Goal: Transaction & Acquisition: Purchase product/service

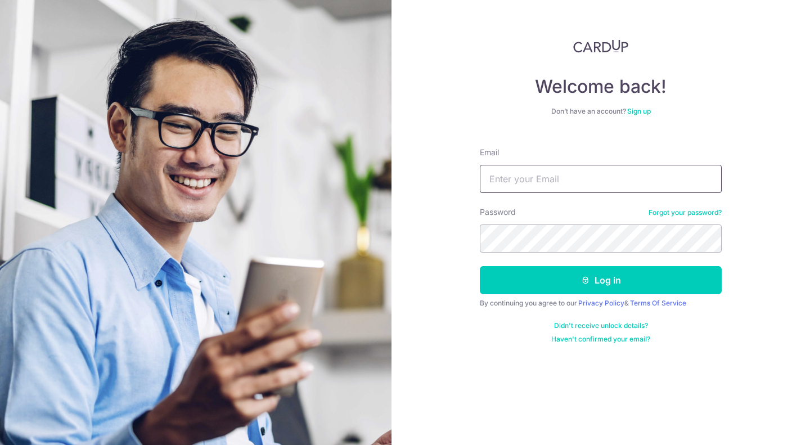
click at [567, 177] on input "Email" at bounding box center [601, 179] width 242 height 28
type input "lokpeisan@hotmail.com"
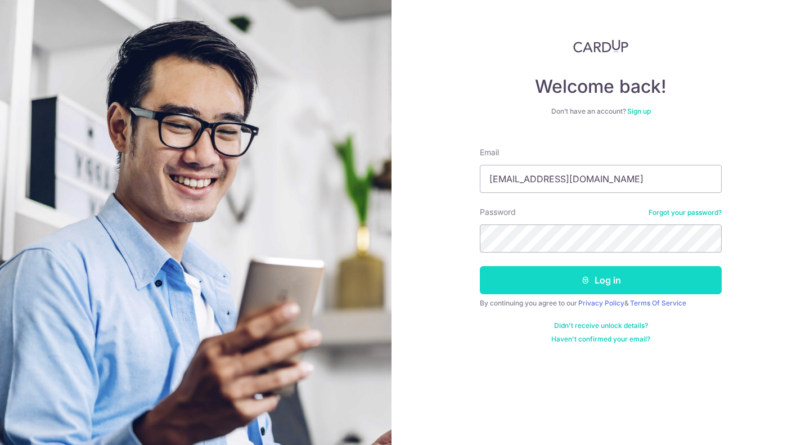
click at [588, 274] on button "Log in" at bounding box center [601, 280] width 242 height 28
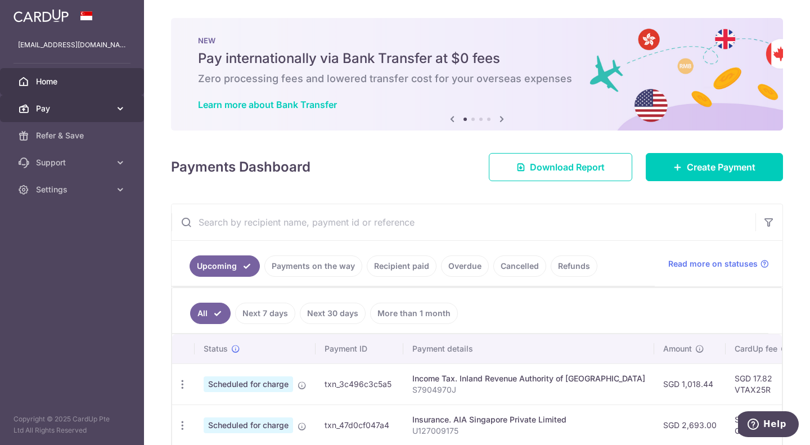
click at [119, 104] on icon at bounding box center [120, 108] width 11 height 11
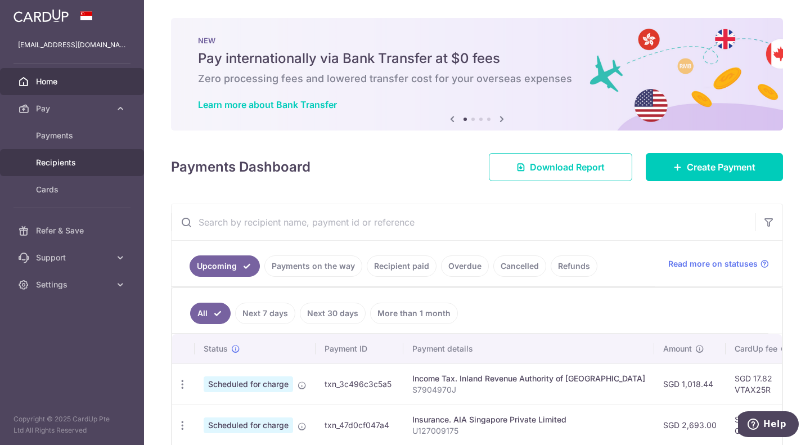
click at [66, 161] on span "Recipients" at bounding box center [73, 162] width 74 height 11
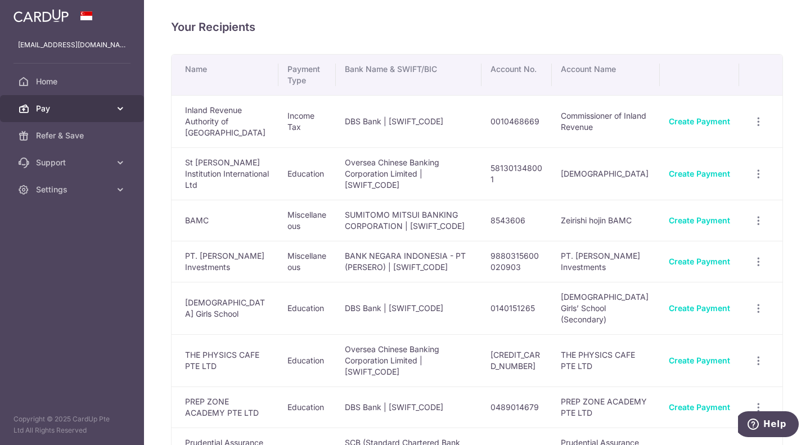
click at [108, 110] on span "Pay" at bounding box center [73, 108] width 74 height 11
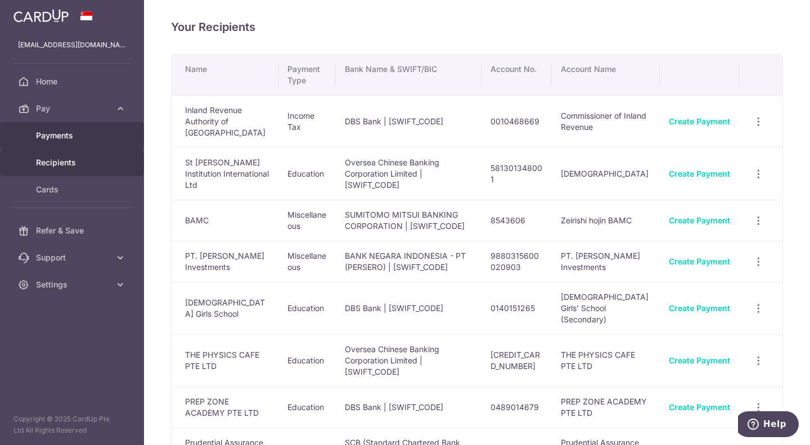
click at [70, 131] on span "Payments" at bounding box center [73, 135] width 74 height 11
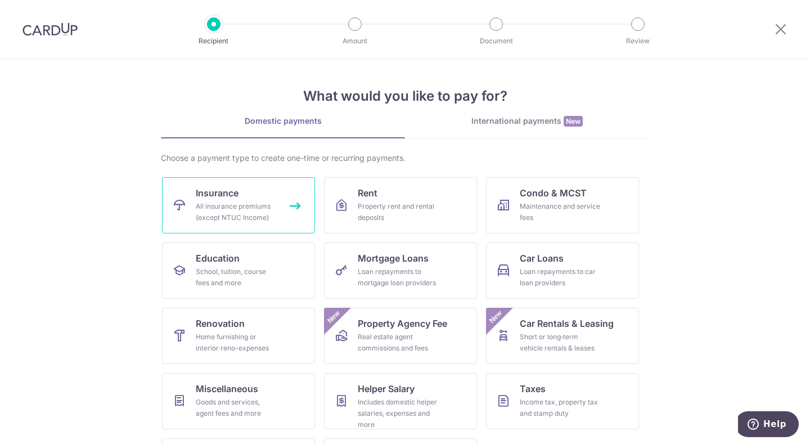
scroll to position [58, 0]
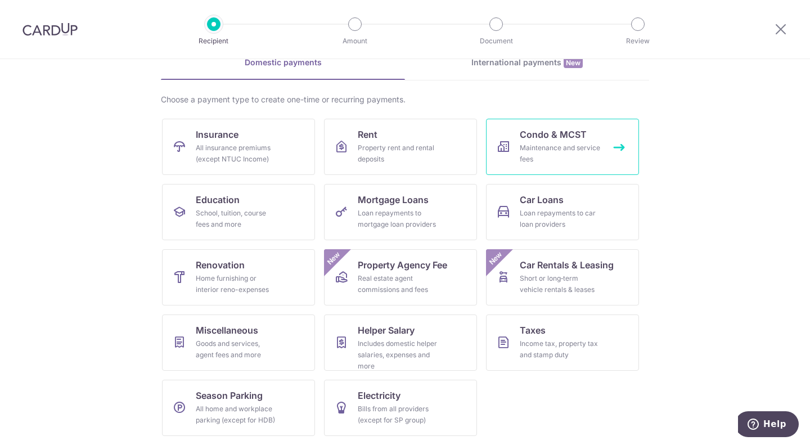
click at [550, 147] on div "Maintenance and service fees" at bounding box center [560, 153] width 81 height 22
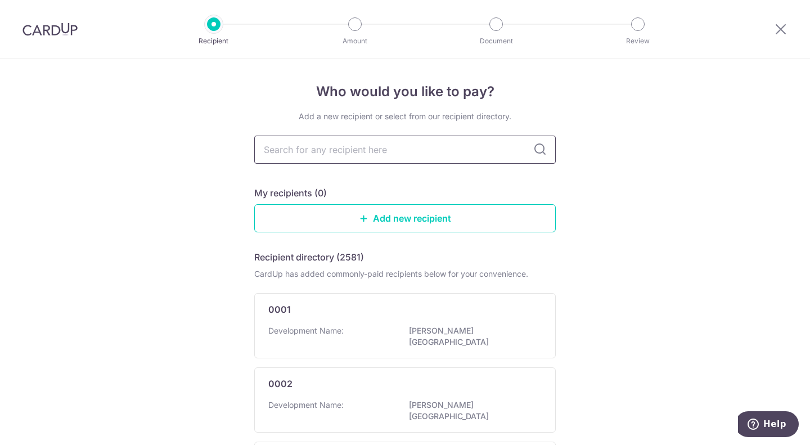
click at [410, 148] on input "text" at bounding box center [404, 150] width 301 height 28
type input "[PERSON_NAME]"
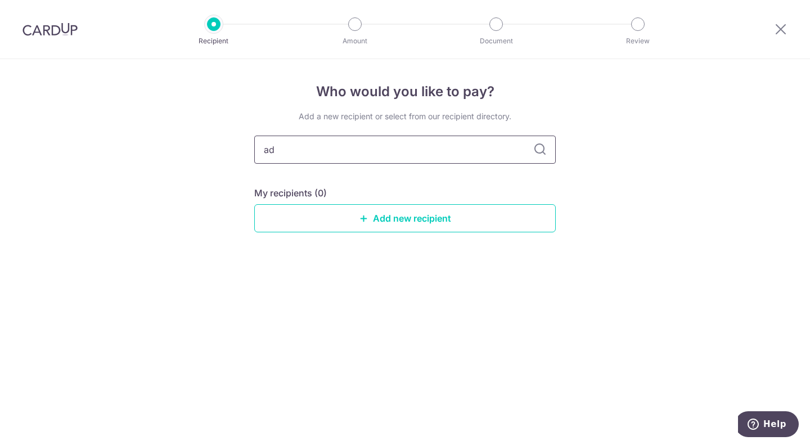
type input "a"
type input "2"
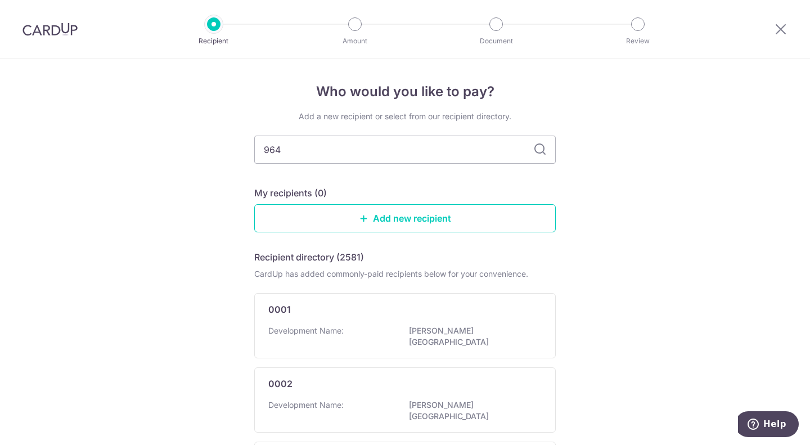
type input "96"
type input "9"
type input "2964"
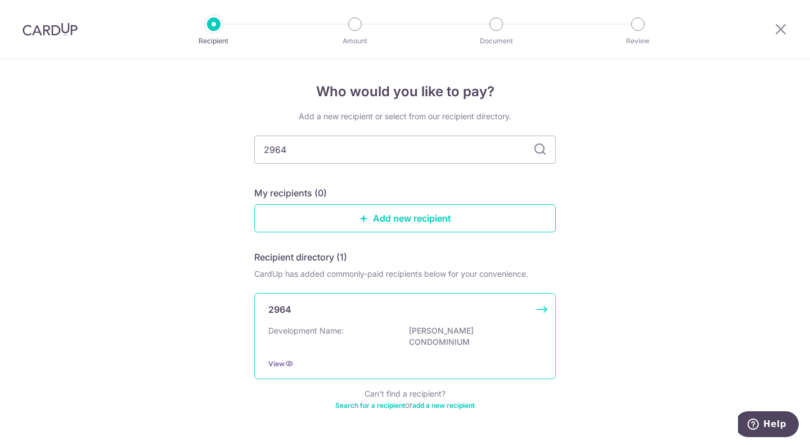
click at [449, 333] on p "[PERSON_NAME] CONDOMINIUM" at bounding box center [472, 336] width 126 height 22
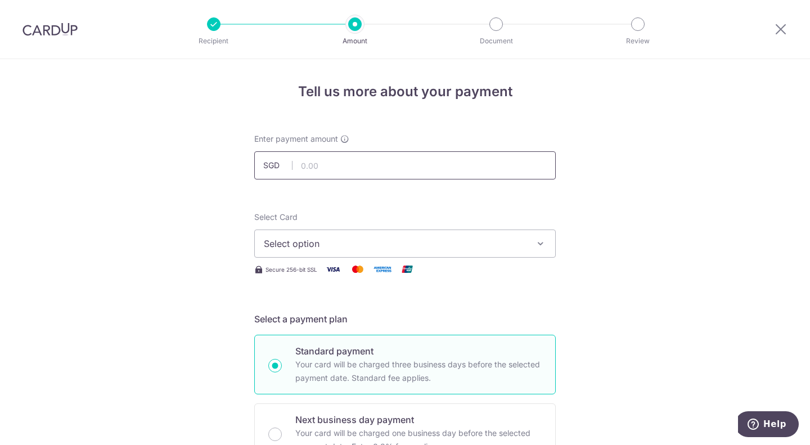
click at [353, 160] on input "text" at bounding box center [404, 165] width 301 height 28
type input "2,245.34"
click at [401, 241] on span "Select option" at bounding box center [395, 243] width 262 height 13
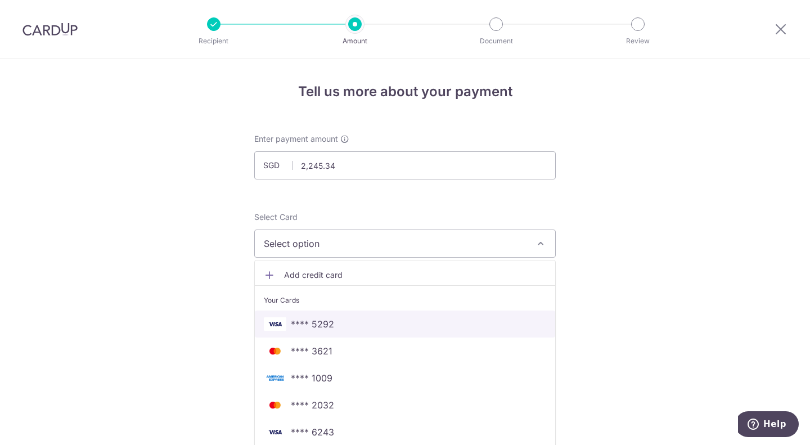
click at [348, 328] on span "**** 5292" at bounding box center [405, 323] width 282 height 13
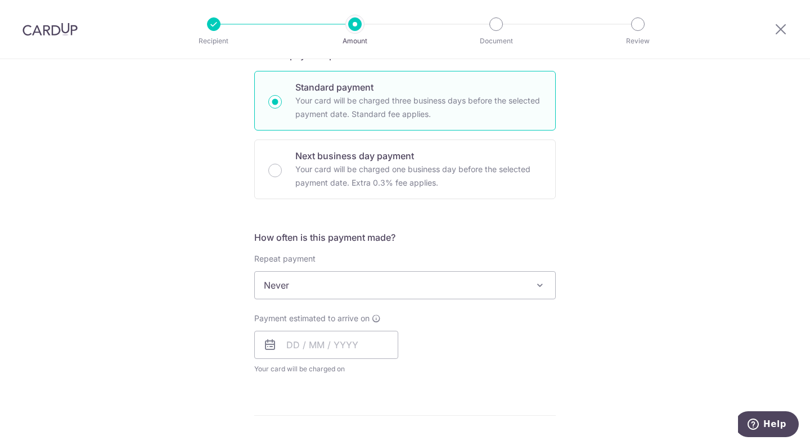
scroll to position [270, 0]
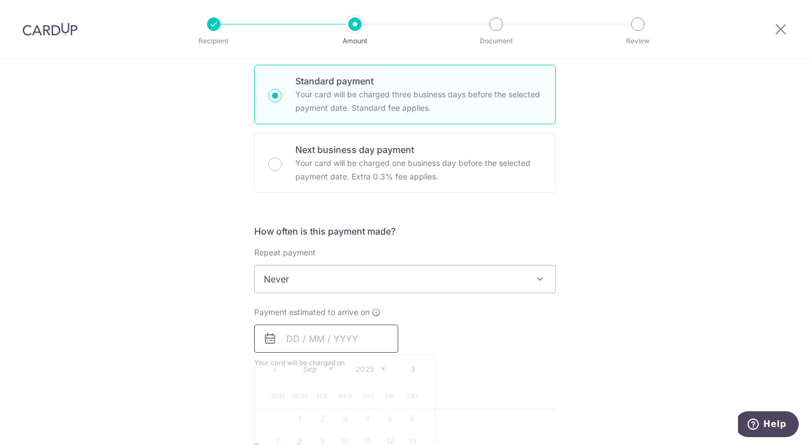
click at [349, 344] on input "text" at bounding box center [326, 338] width 144 height 28
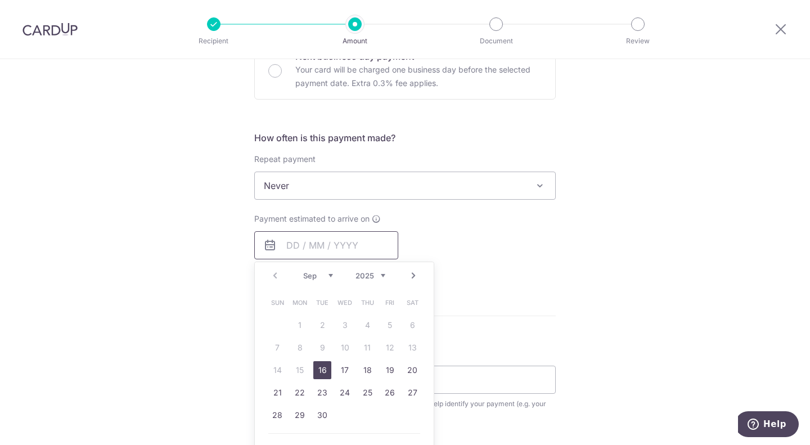
scroll to position [364, 0]
click at [319, 371] on link "16" at bounding box center [322, 369] width 18 height 18
type input "16/09/2025"
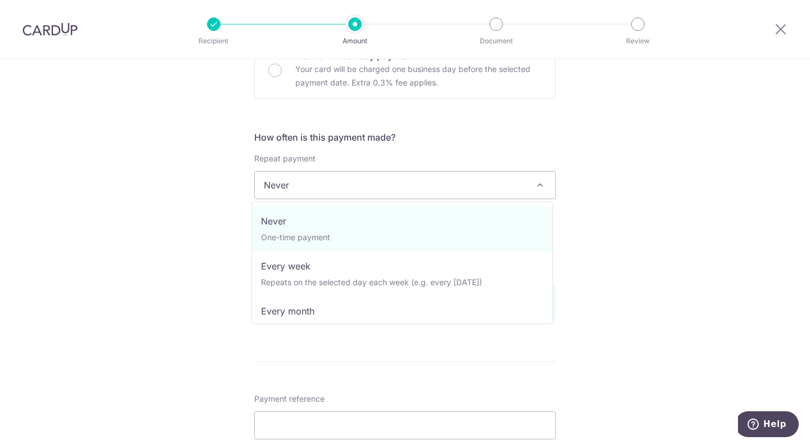
click at [438, 192] on span "Never" at bounding box center [405, 185] width 300 height 27
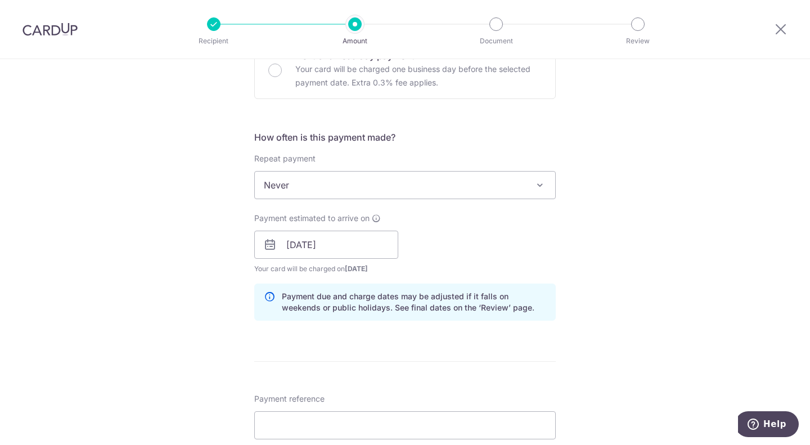
click at [593, 121] on div "Tell us more about your payment Enter payment amount SGD 2,245.34 2245.34 Selec…" at bounding box center [405, 226] width 810 height 1063
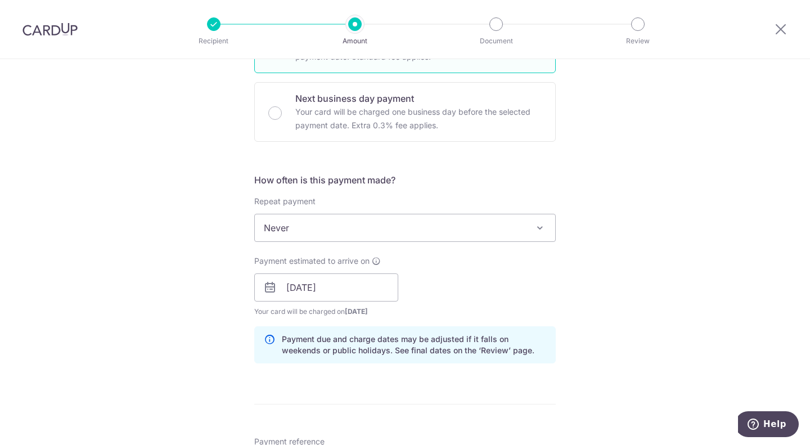
scroll to position [321, 0]
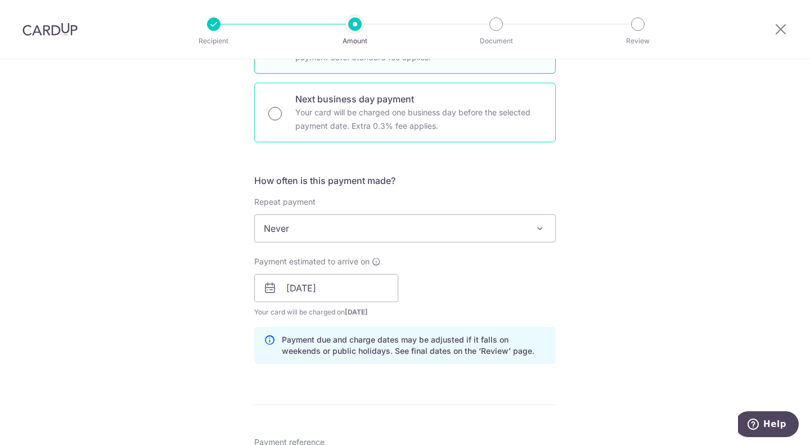
click at [271, 112] on input "Next business day payment Your card will be charged one business day before the…" at bounding box center [274, 113] width 13 height 13
radio input "true"
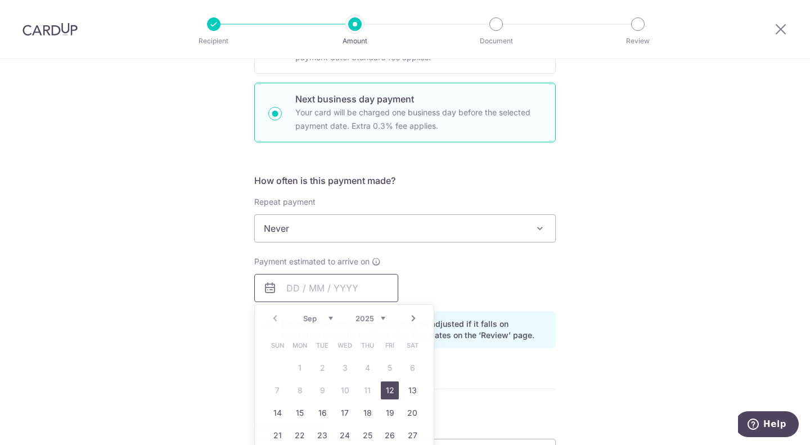
click at [343, 291] on input "text" at bounding box center [326, 288] width 144 height 28
click at [387, 386] on link "12" at bounding box center [390, 390] width 18 height 18
type input "[DATE]"
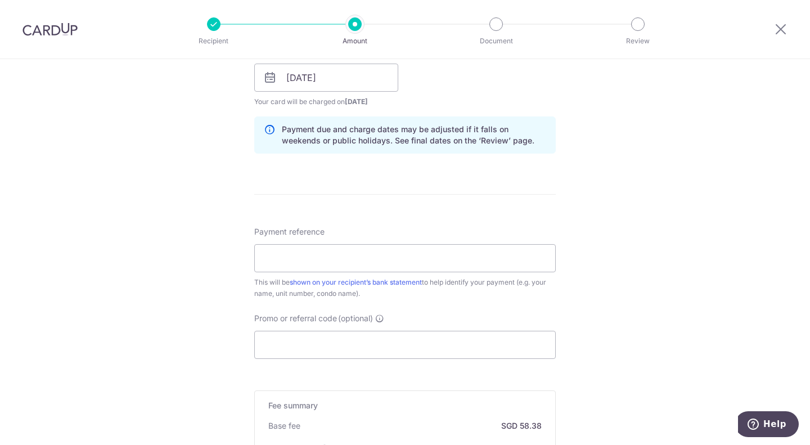
scroll to position [558, 0]
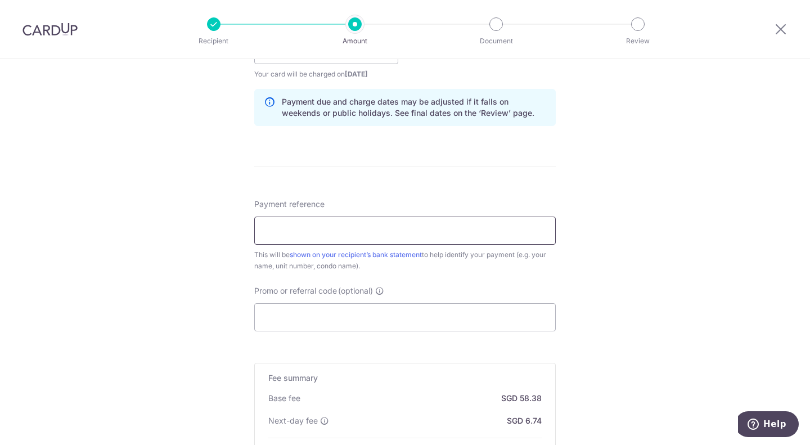
click at [363, 228] on input "Payment reference" at bounding box center [404, 230] width 301 height 28
type input "APK009 Blk 27, 02-21 (Lok Pei San)"
click at [330, 318] on input "Promo or referral code (optional)" at bounding box center [404, 317] width 301 height 28
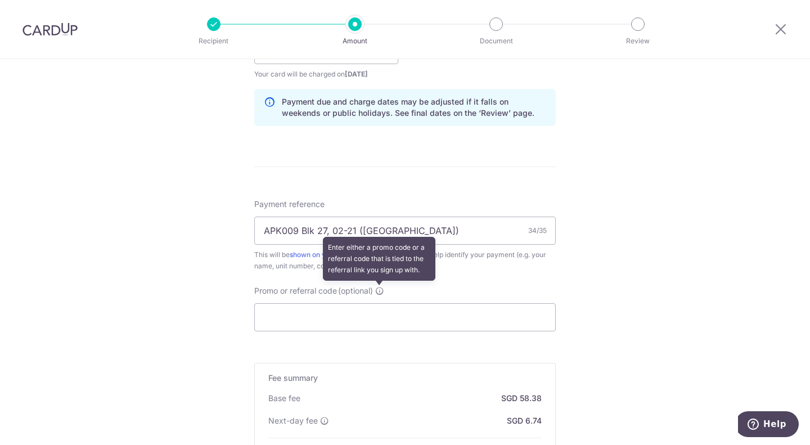
click at [380, 290] on icon at bounding box center [379, 290] width 9 height 9
click at [380, 303] on input "Promo or referral code (optional) Enter either a promo code or a referral code …" at bounding box center [404, 317] width 301 height 28
click at [380, 290] on icon at bounding box center [379, 290] width 9 height 9
click at [380, 303] on input "Promo or referral code (optional) Enter either a promo code or a referral code …" at bounding box center [404, 317] width 301 height 28
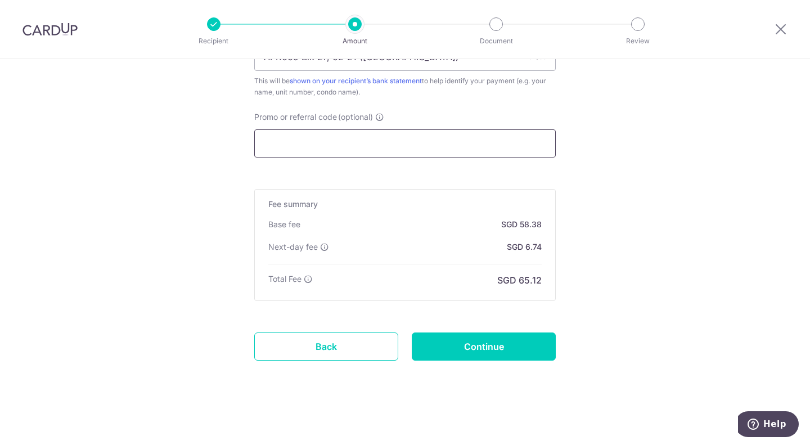
paste input "3HOME25R"
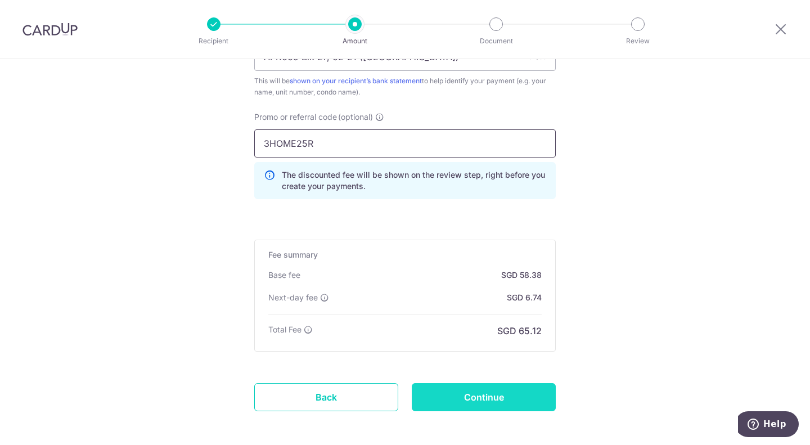
type input "3HOME25R"
click at [494, 396] on input "Continue" at bounding box center [484, 397] width 144 height 28
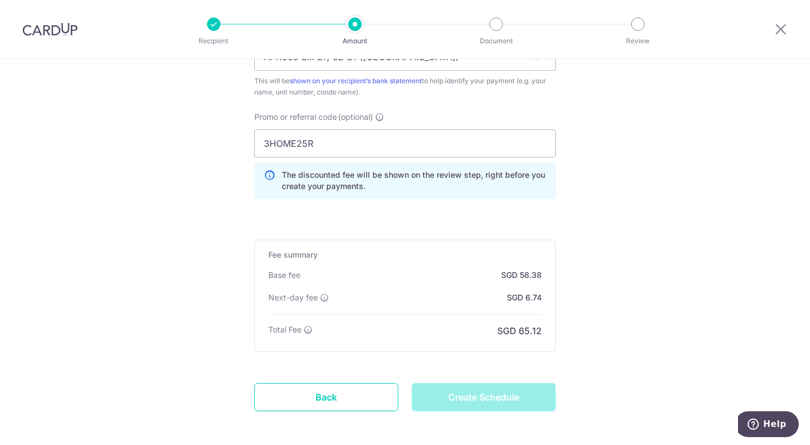
type input "Create Schedule"
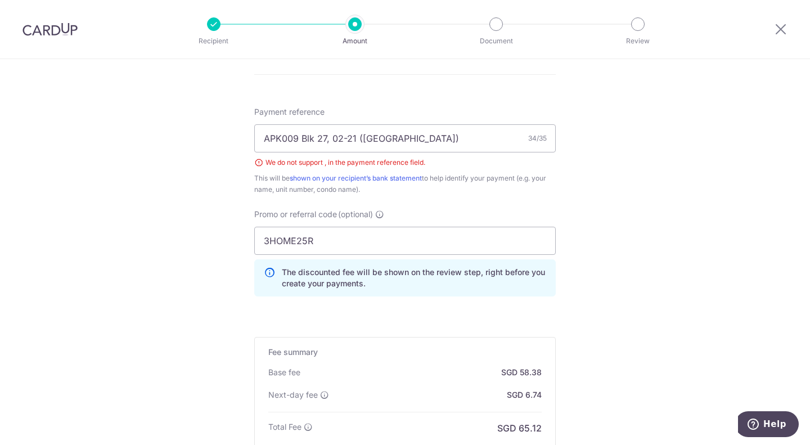
scroll to position [640, 0]
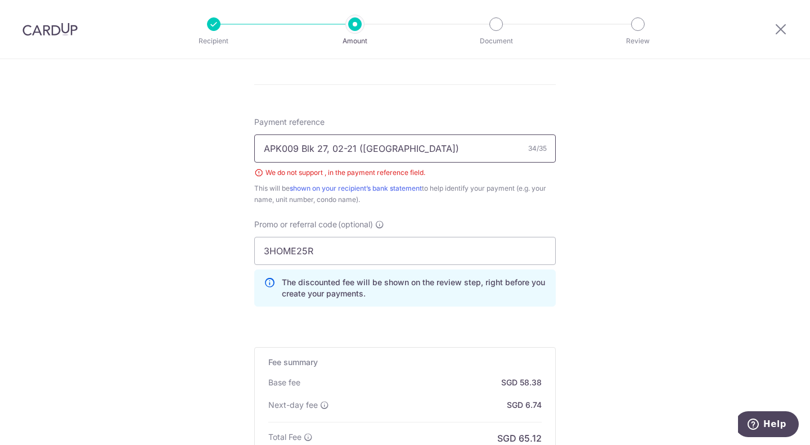
click at [327, 150] on input "APK009 Blk 27, 02-21 ([GEOGRAPHIC_DATA])" at bounding box center [404, 148] width 301 height 28
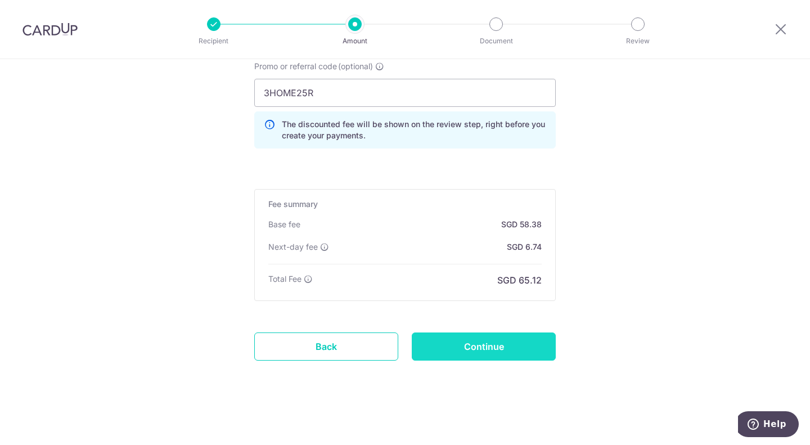
type input "APK009 Blk 27 02-21 ([GEOGRAPHIC_DATA])"
click at [504, 342] on input "Continue" at bounding box center [484, 346] width 144 height 28
type input "Create Schedule"
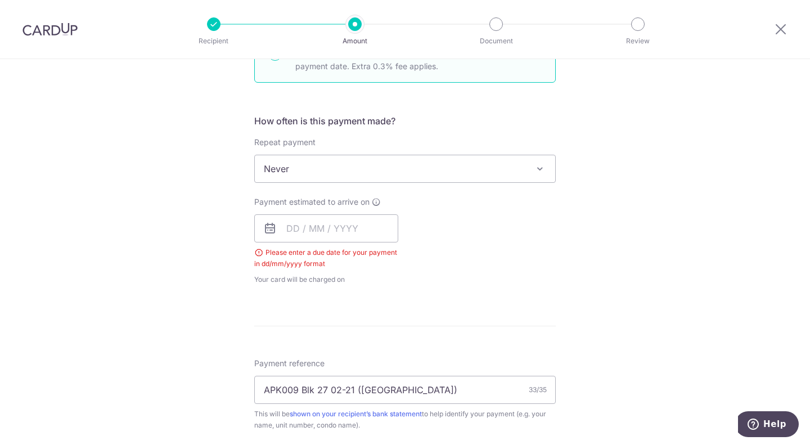
scroll to position [376, 0]
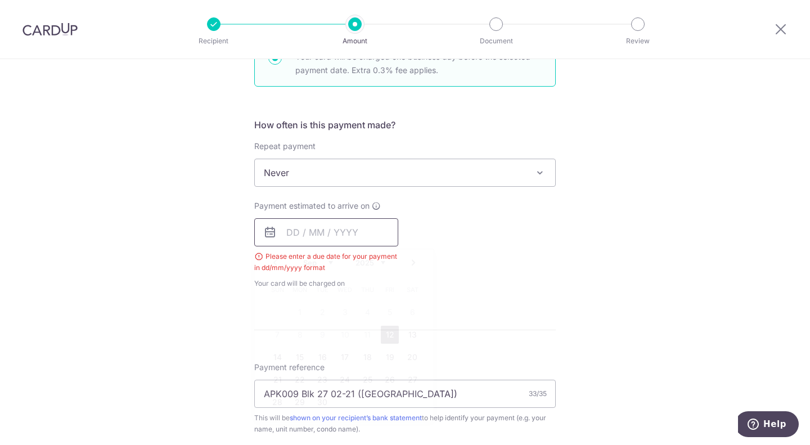
click at [351, 233] on input "text" at bounding box center [326, 232] width 144 height 28
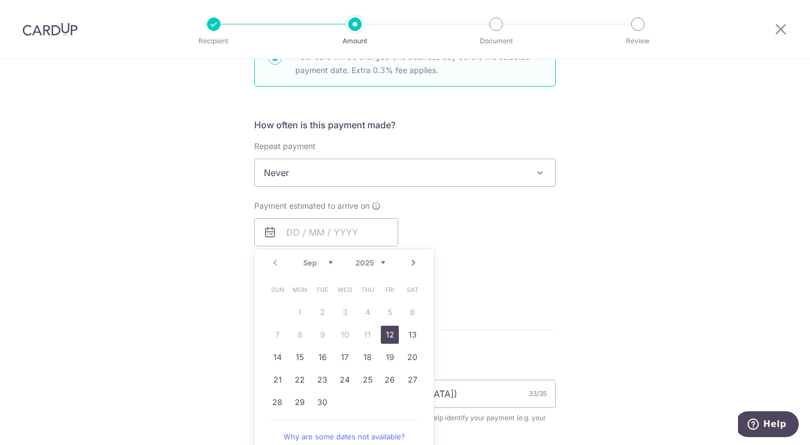
click at [387, 335] on link "12" at bounding box center [390, 335] width 18 height 18
type input "[DATE]"
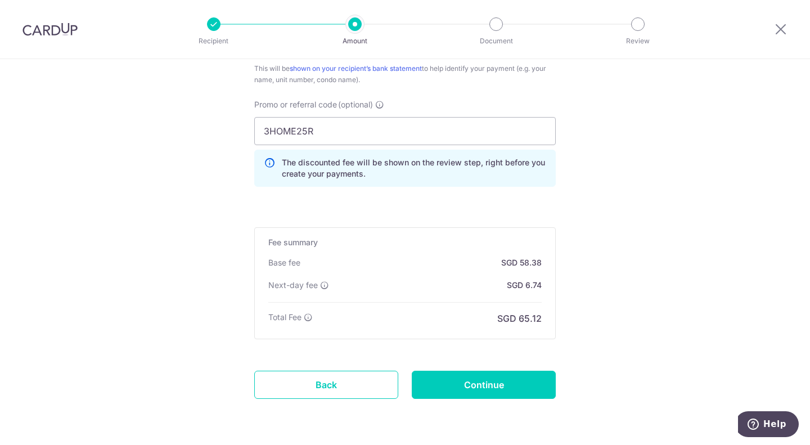
scroll to position [747, 0]
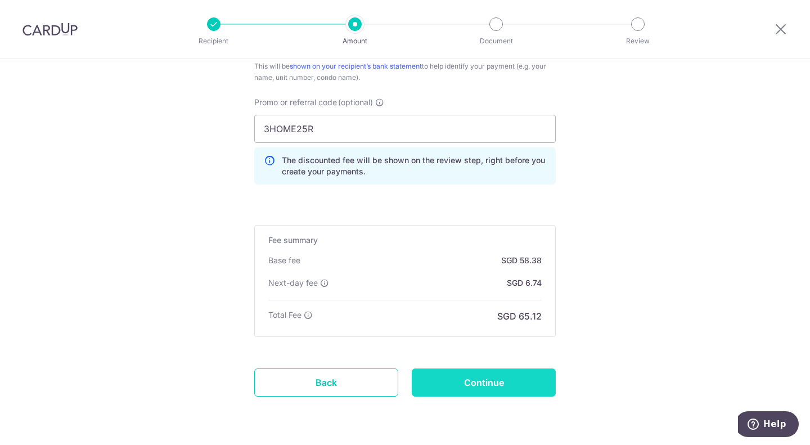
click at [452, 385] on input "Continue" at bounding box center [484, 382] width 144 height 28
type input "Create Schedule"
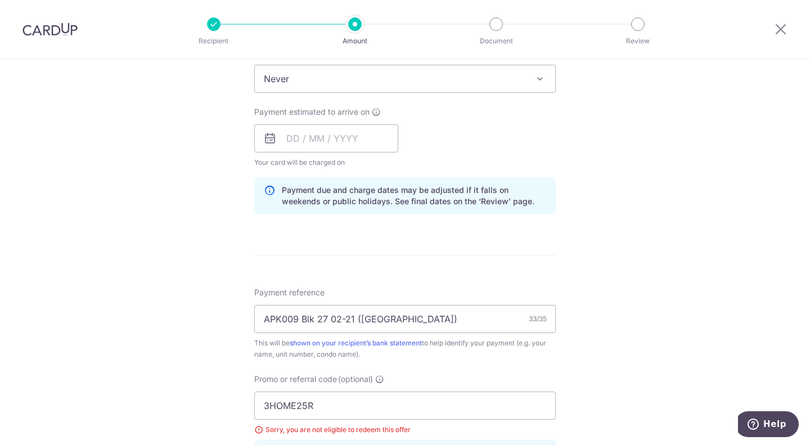
scroll to position [462, 0]
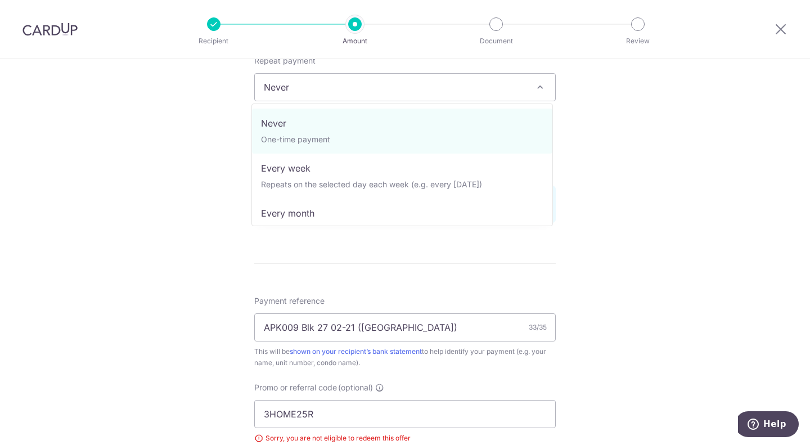
click at [385, 84] on span "Never" at bounding box center [405, 87] width 300 height 27
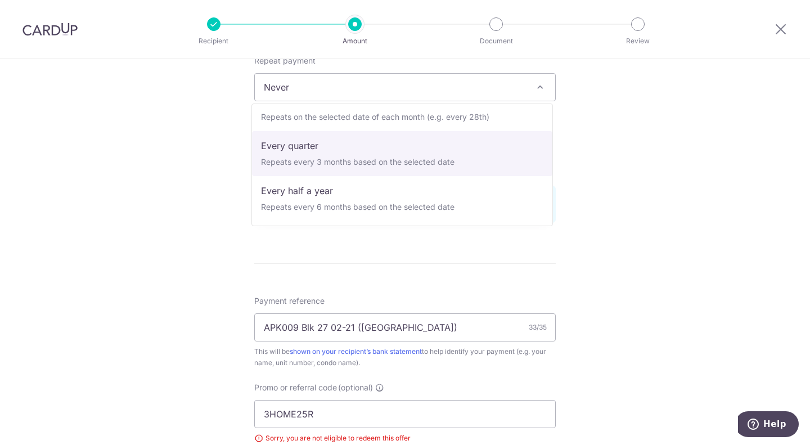
select select "4"
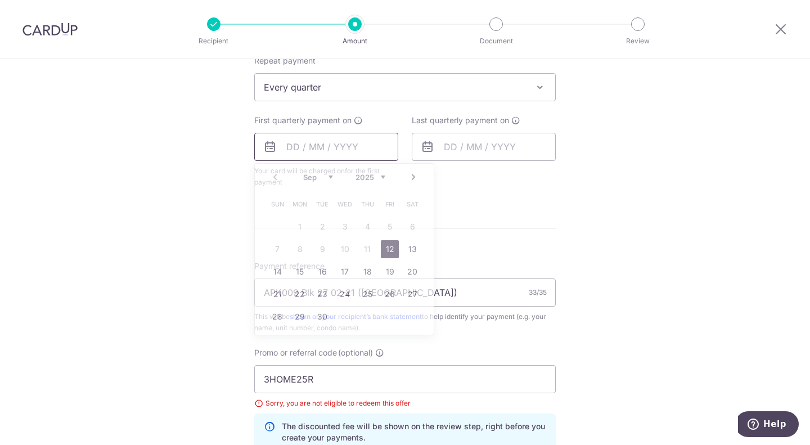
click at [355, 153] on input "text" at bounding box center [326, 147] width 144 height 28
click at [387, 245] on link "12" at bounding box center [390, 249] width 18 height 18
type input "[DATE]"
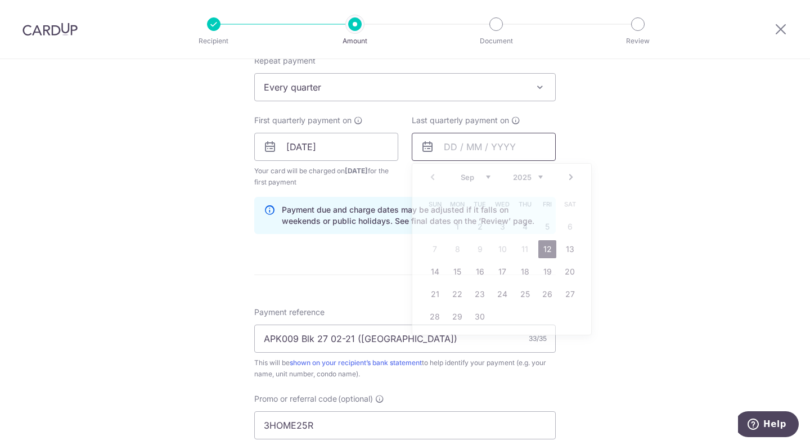
click at [522, 143] on input "text" at bounding box center [484, 147] width 144 height 28
click at [565, 174] on link "Next" at bounding box center [570, 176] width 13 height 13
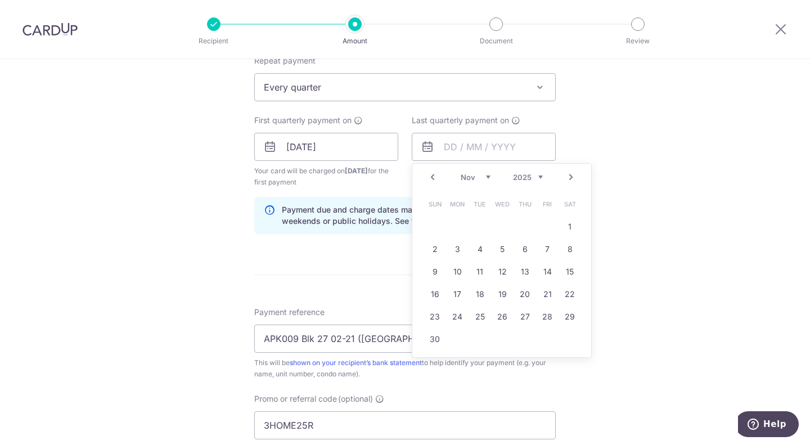
click at [565, 174] on link "Next" at bounding box center [570, 176] width 13 height 13
click at [495, 318] on link "31" at bounding box center [502, 317] width 18 height 18
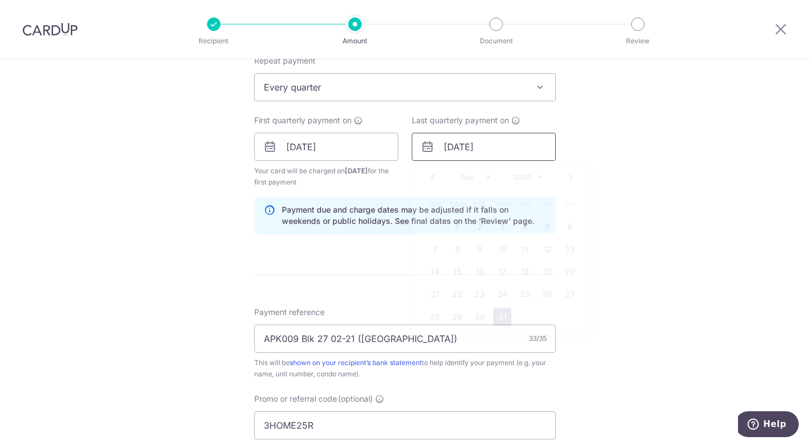
click at [543, 152] on input "31/12/2025" at bounding box center [484, 147] width 144 height 28
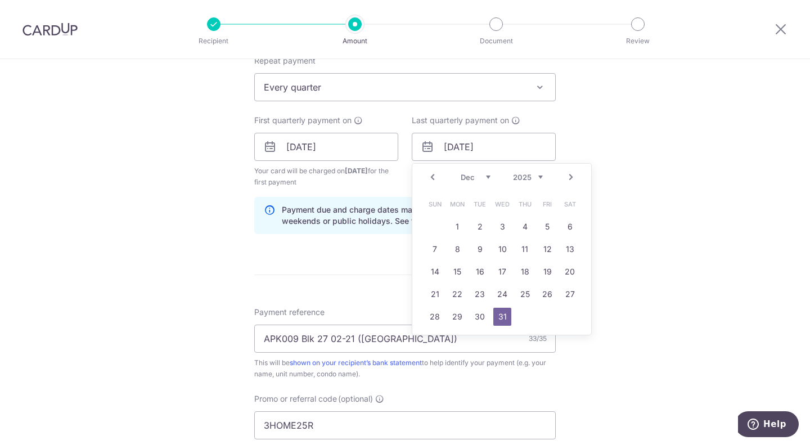
click at [565, 174] on link "Next" at bounding box center [570, 176] width 13 height 13
click at [475, 318] on link "31" at bounding box center [480, 317] width 18 height 18
type input "31/03/2026"
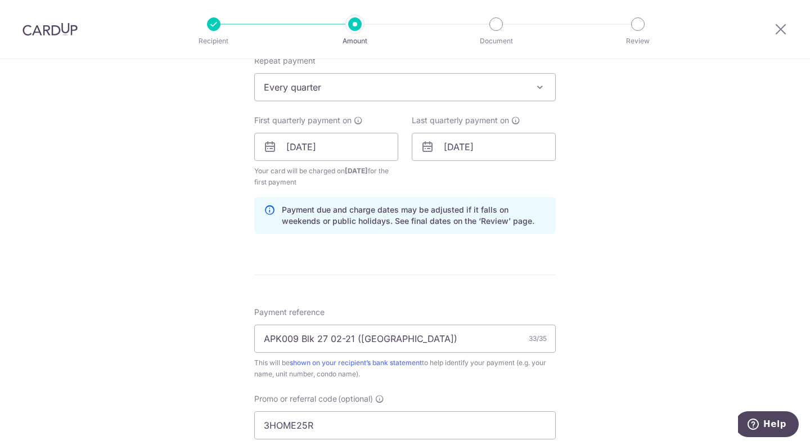
click at [653, 256] on div "Tell us more about your payment Enter payment amount SGD 2,245.34 2245.34 Selec…" at bounding box center [405, 194] width 810 height 1195
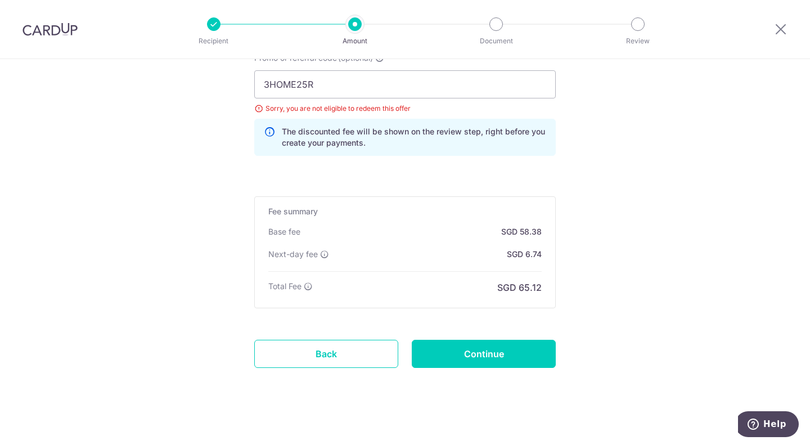
scroll to position [810, 0]
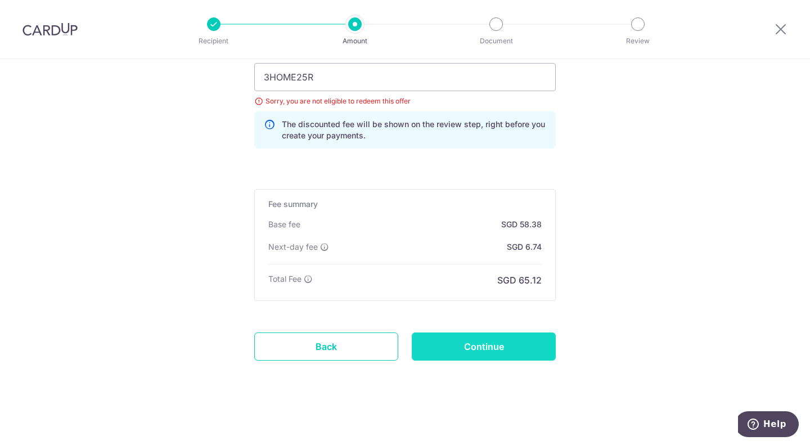
click at [503, 345] on input "Continue" at bounding box center [484, 346] width 144 height 28
type input "Update Schedule"
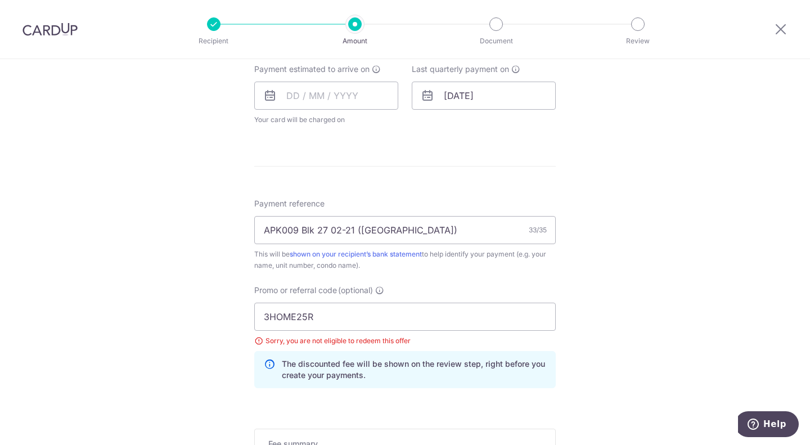
scroll to position [414, 0]
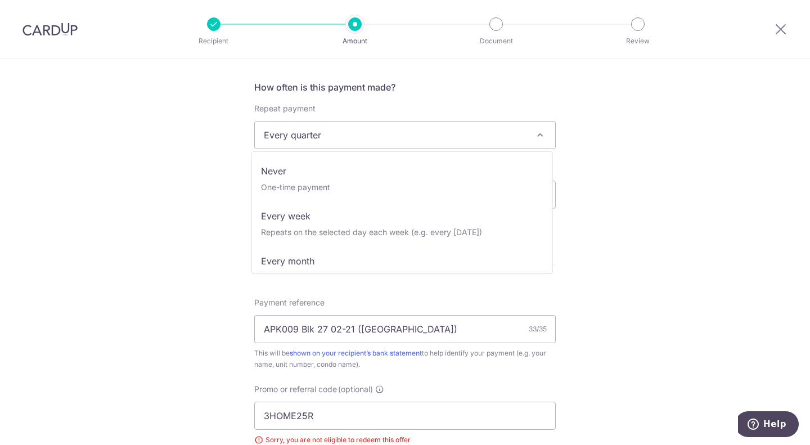
click at [328, 136] on span "Every quarter" at bounding box center [405, 134] width 300 height 27
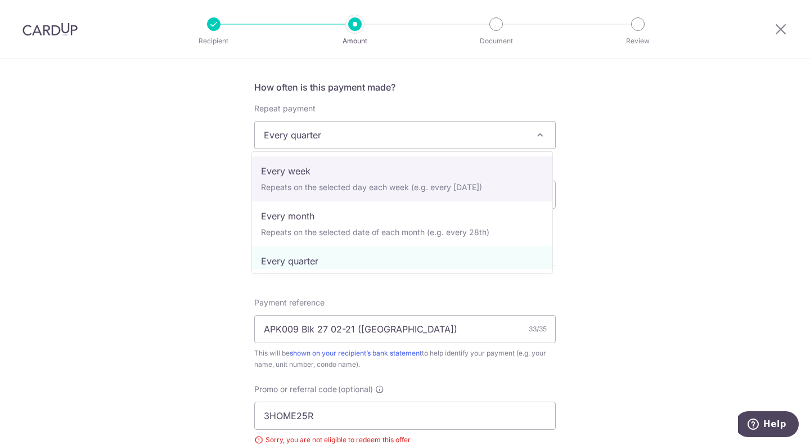
scroll to position [0, 0]
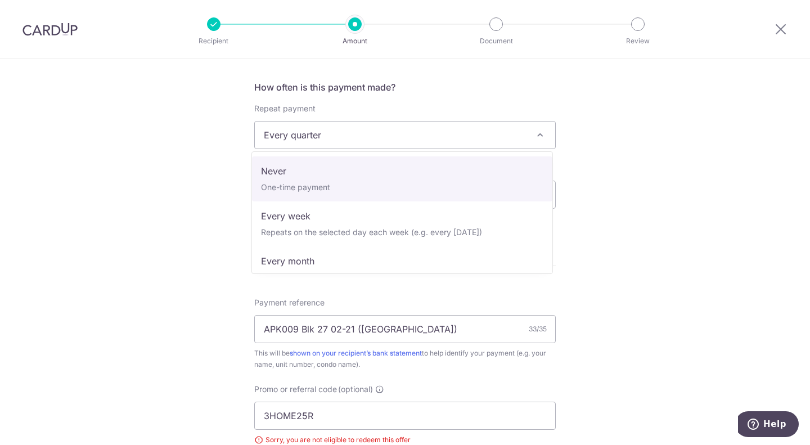
select select "1"
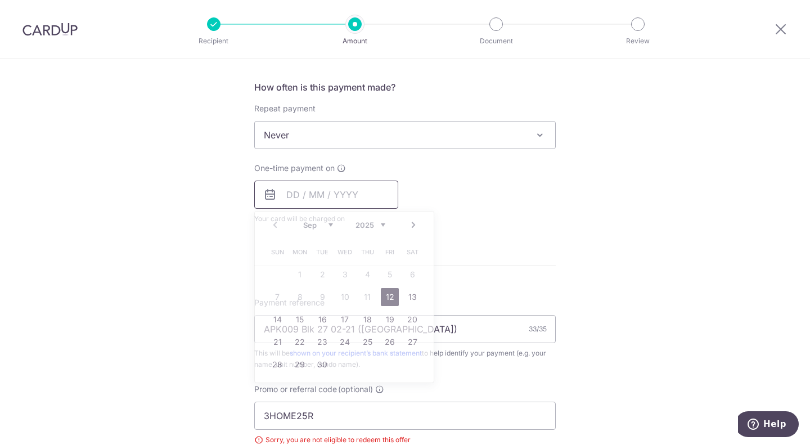
click at [339, 199] on input "text" at bounding box center [326, 194] width 144 height 28
click at [386, 294] on link "12" at bounding box center [390, 297] width 18 height 18
type input "[DATE]"
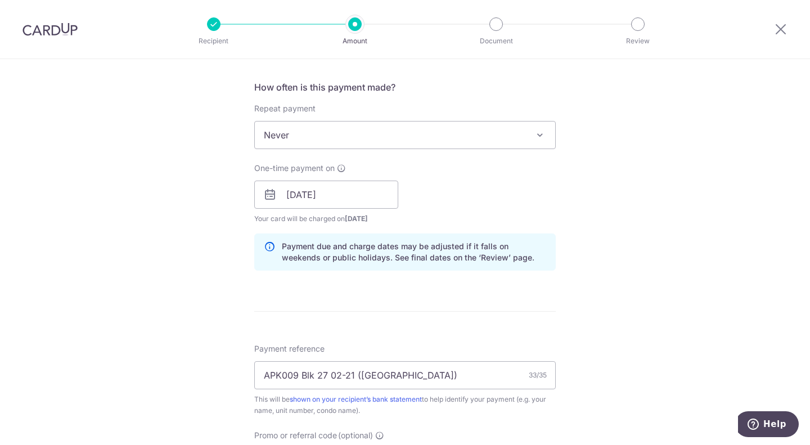
click at [601, 180] on div "Tell us more about your payment Enter payment amount SGD 2,245.34 2245.34 Selec…" at bounding box center [405, 237] width 810 height 1184
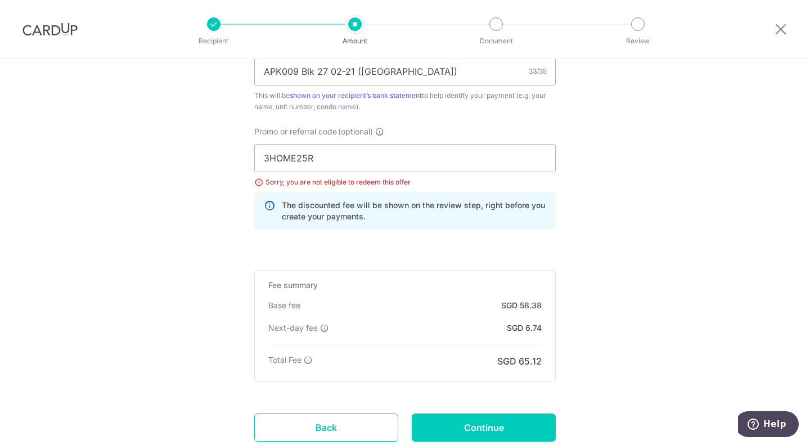
scroll to position [718, 0]
click at [320, 160] on input "3HOME25R" at bounding box center [404, 157] width 301 height 28
type input "3"
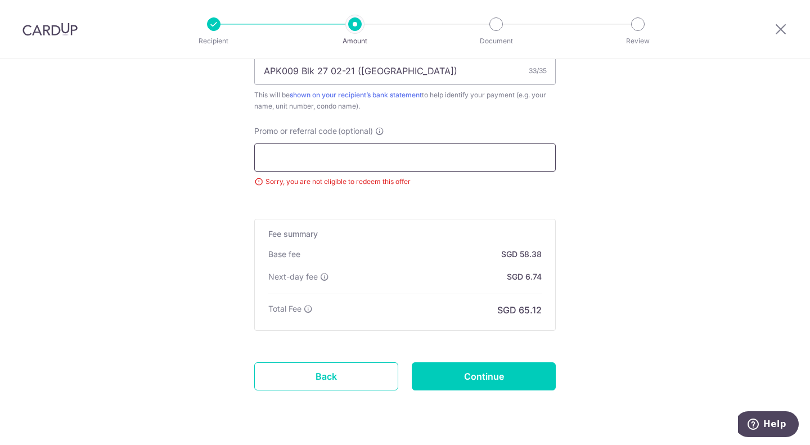
paste input "OCBC195"
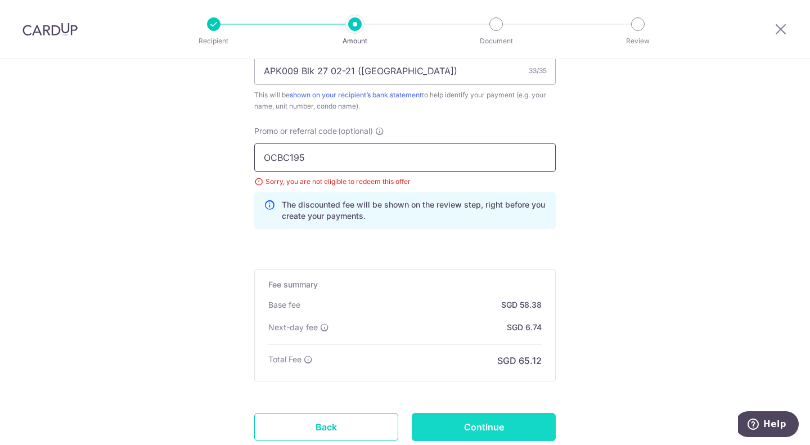
type input "OCBC195"
click at [494, 432] on input "Continue" at bounding box center [484, 427] width 144 height 28
type input "Update Schedule"
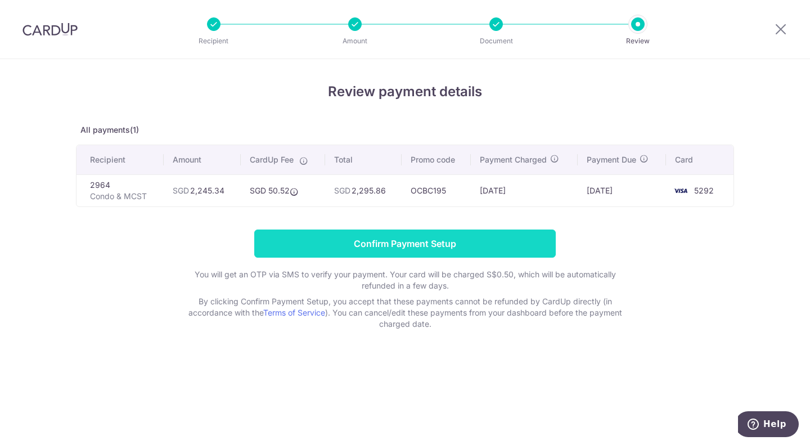
click at [407, 238] on input "Confirm Payment Setup" at bounding box center [404, 243] width 301 height 28
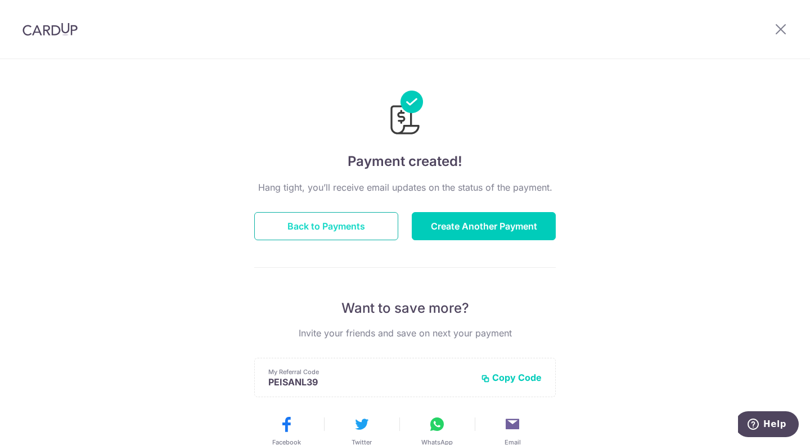
click at [328, 223] on button "Back to Payments" at bounding box center [326, 226] width 144 height 28
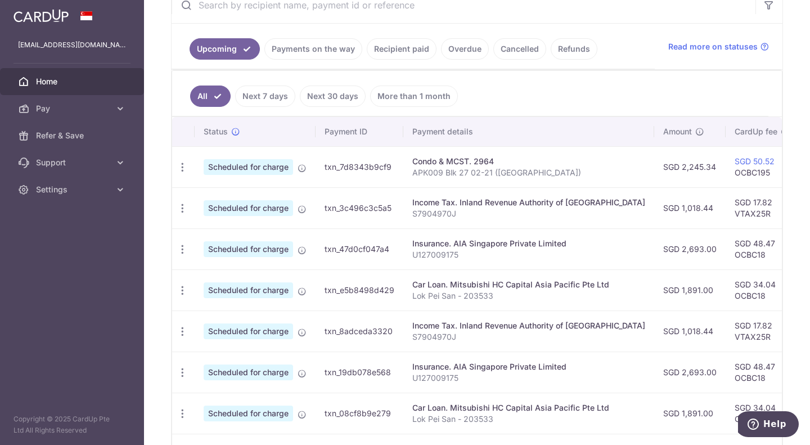
scroll to position [233, 0]
